Goal: Information Seeking & Learning: Learn about a topic

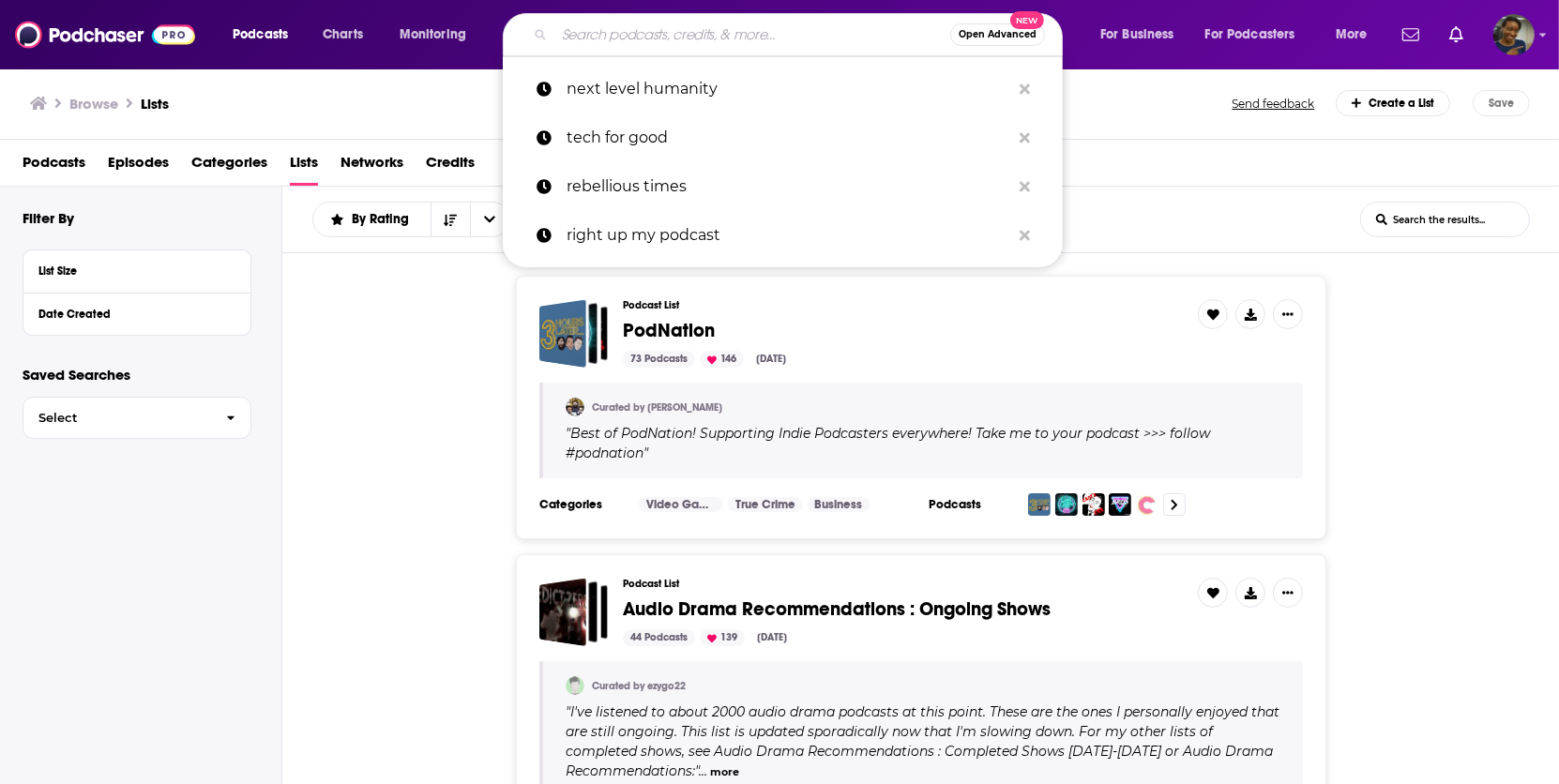
click at [843, 36] on input "Search podcasts, credits, & more..." at bounding box center [753, 34] width 396 height 30
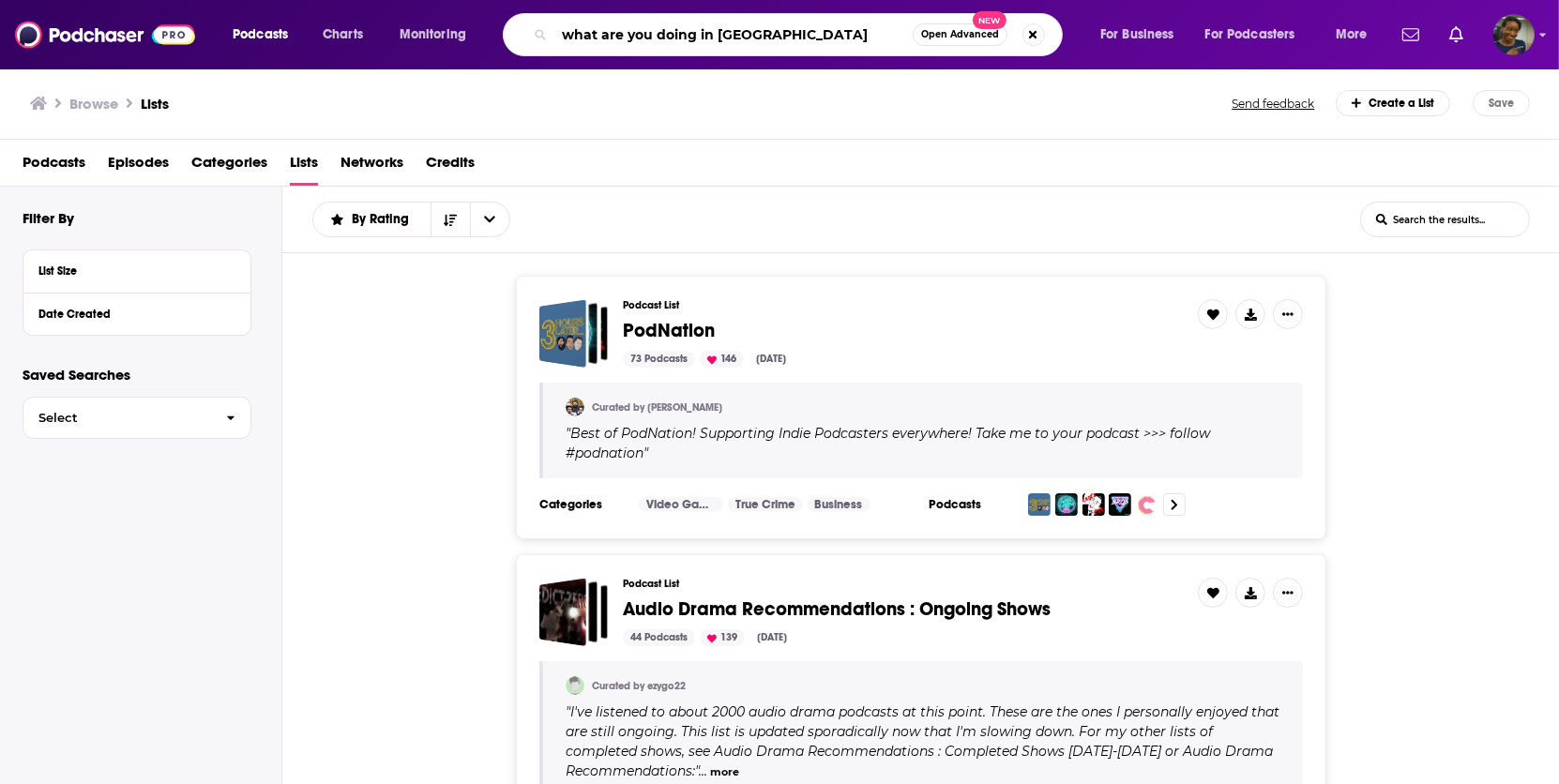
type input "what are you doing in [GEOGRAPHIC_DATA]"
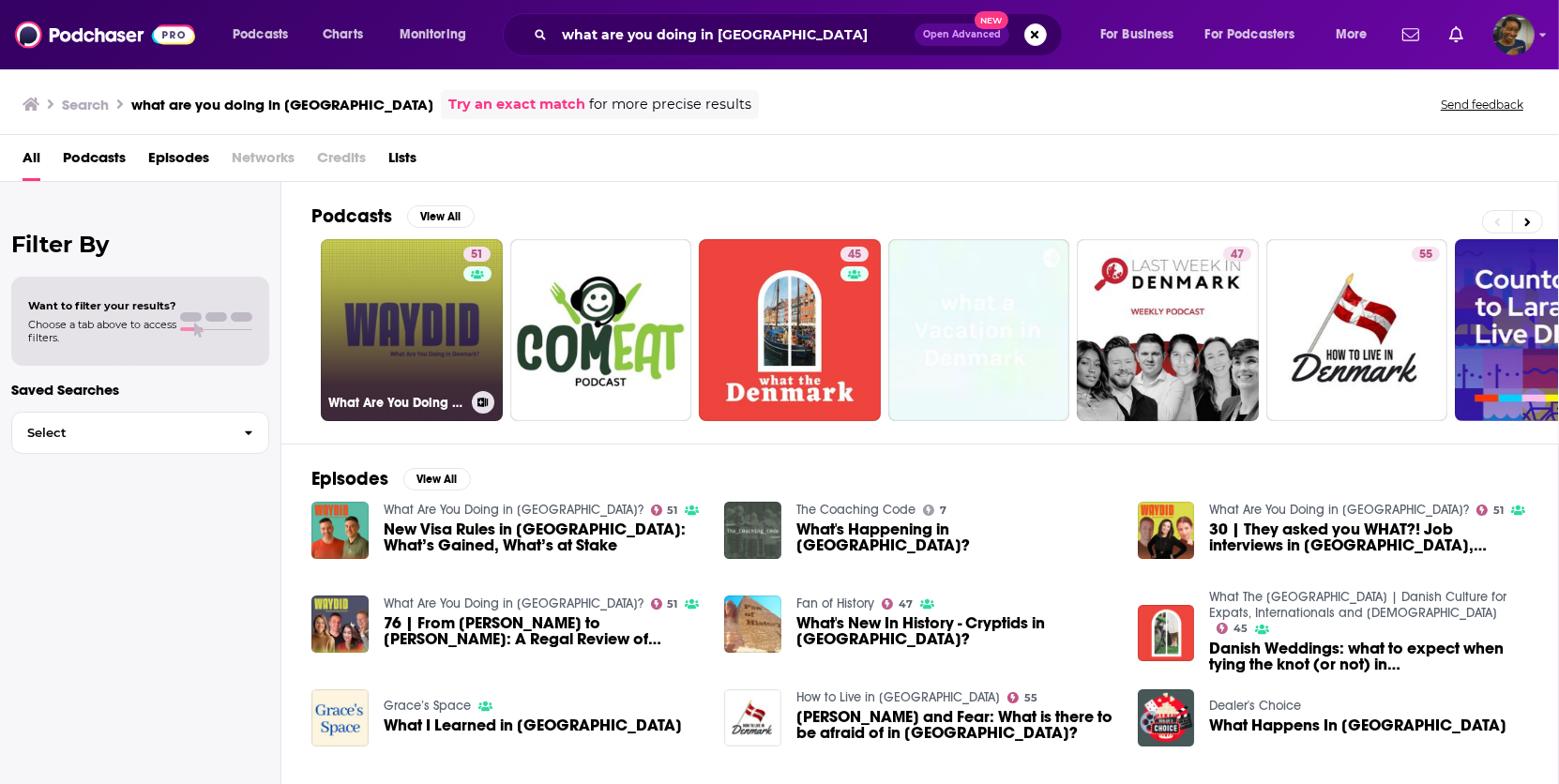
click at [439, 349] on link "51 What Are You Doing in [GEOGRAPHIC_DATA]?" at bounding box center [411, 330] width 182 height 182
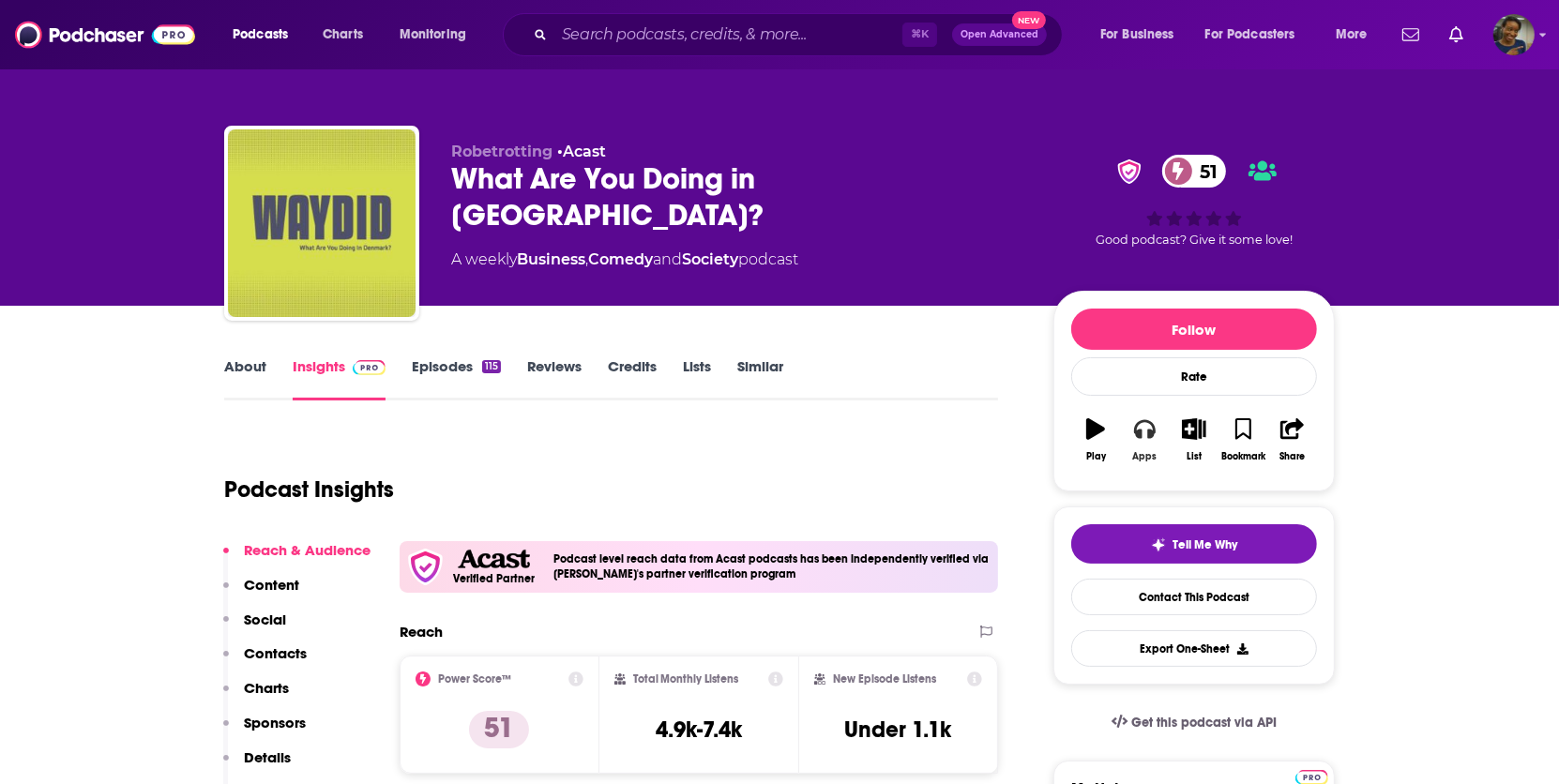
click at [1147, 432] on icon "button" at bounding box center [1145, 428] width 21 height 21
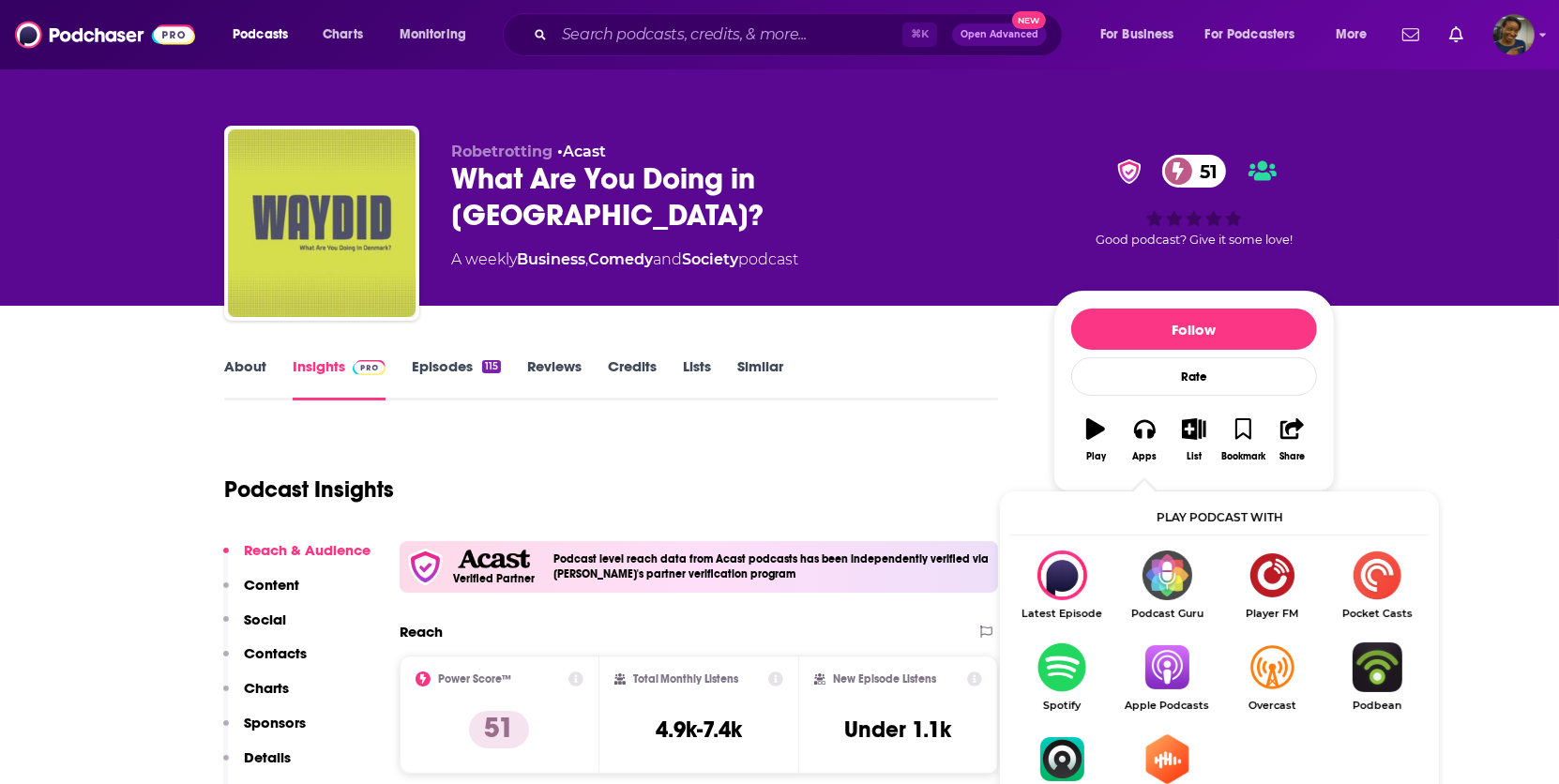
click at [1164, 686] on img "Show Listen On dropdown" at bounding box center [1167, 667] width 105 height 50
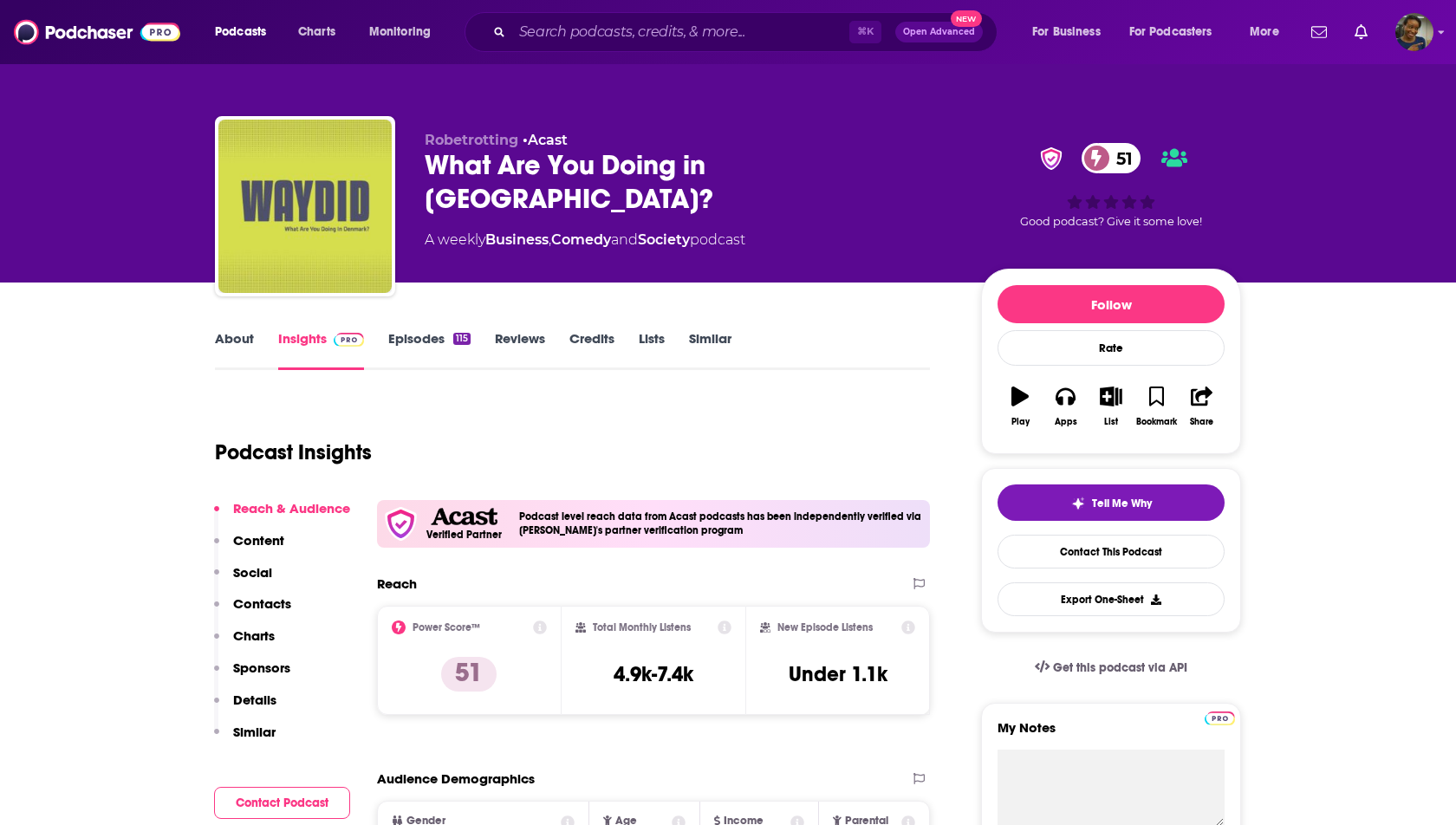
scroll to position [19, 0]
